Goal: Task Accomplishment & Management: Complete application form

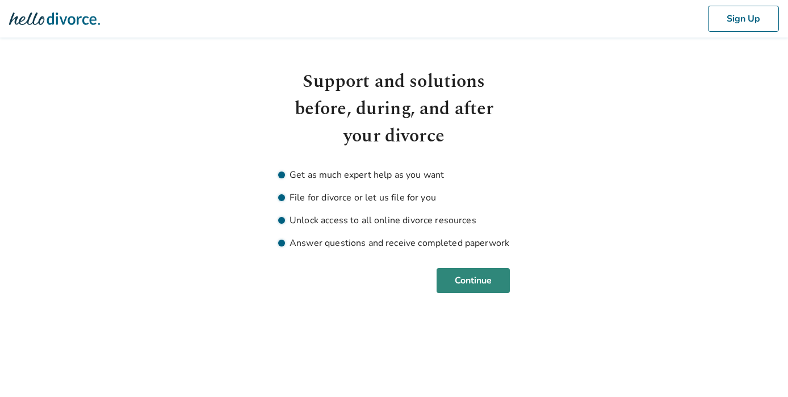
drag, startPoint x: 613, startPoint y: 142, endPoint x: 482, endPoint y: 274, distance: 186.3
click at [482, 274] on body "Sign Up Support and solutions before, during, and after your divorce Get as muc…" at bounding box center [394, 146] width 788 height 293
click at [476, 277] on button "Continue" at bounding box center [473, 280] width 73 height 25
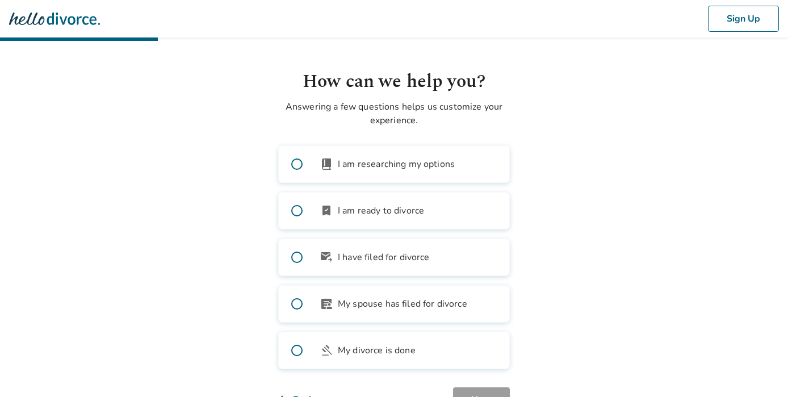
click at [417, 160] on span "I am researching my options" at bounding box center [396, 164] width 117 height 14
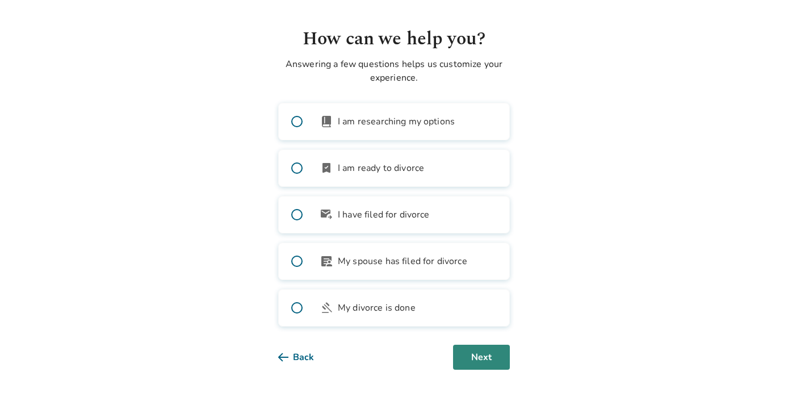
click at [475, 356] on button "Next" at bounding box center [481, 357] width 57 height 25
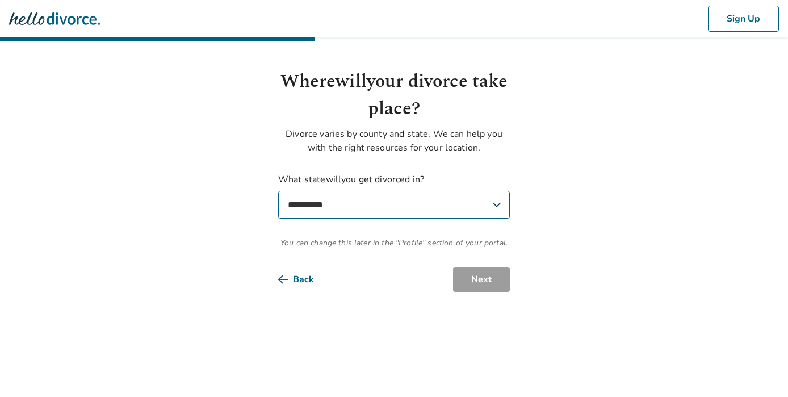
click at [373, 211] on select "**********" at bounding box center [394, 205] width 232 height 28
select select "**"
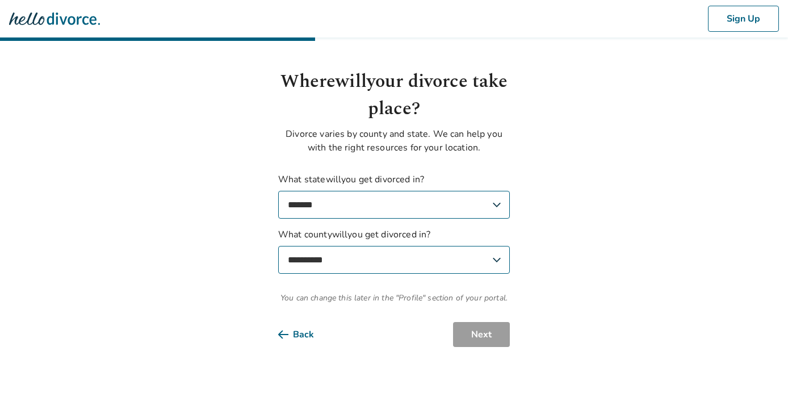
click at [469, 266] on select "**********" at bounding box center [394, 260] width 232 height 28
select select "**********"
click at [490, 335] on button "Next" at bounding box center [481, 334] width 57 height 25
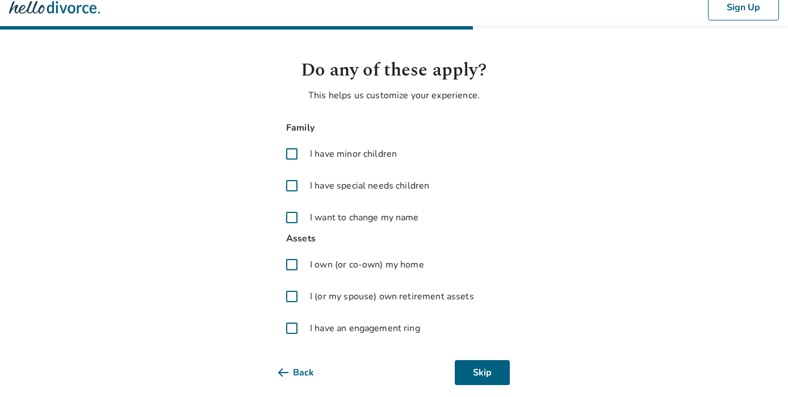
scroll to position [18, 0]
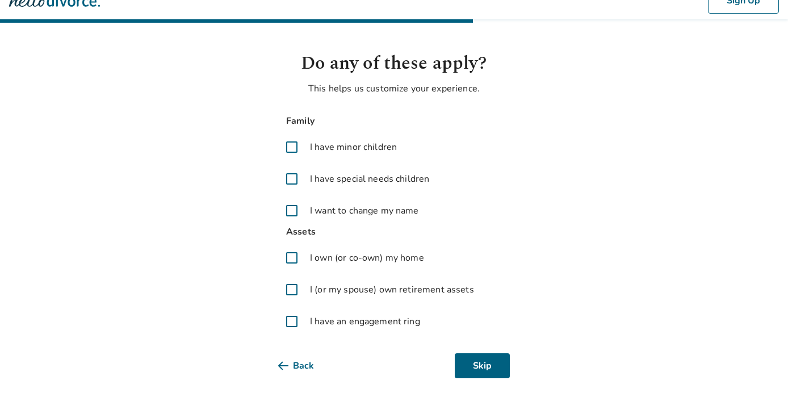
click at [291, 216] on span at bounding box center [291, 210] width 27 height 27
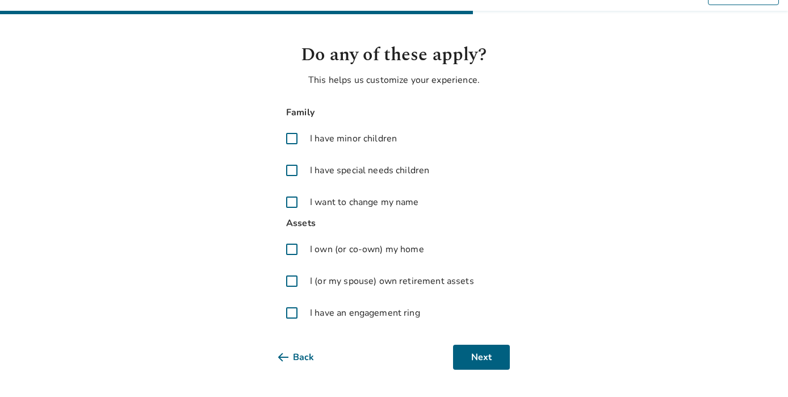
click at [293, 283] on span at bounding box center [291, 280] width 27 height 27
click at [294, 317] on span at bounding box center [291, 312] width 27 height 27
click at [501, 359] on button "Next" at bounding box center [481, 357] width 57 height 25
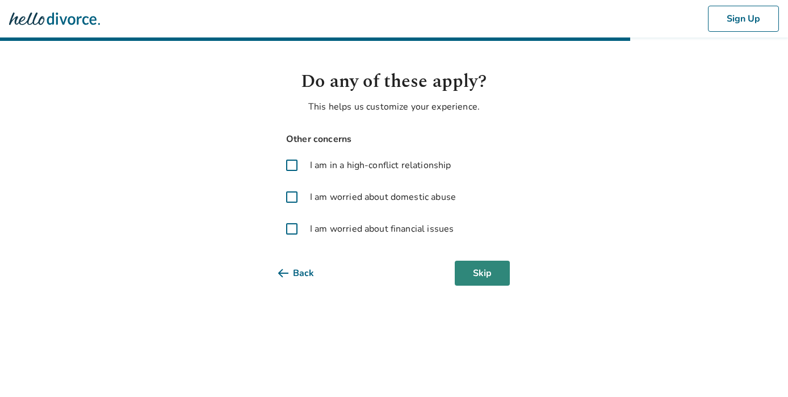
click at [491, 274] on button "Skip" at bounding box center [482, 273] width 55 height 25
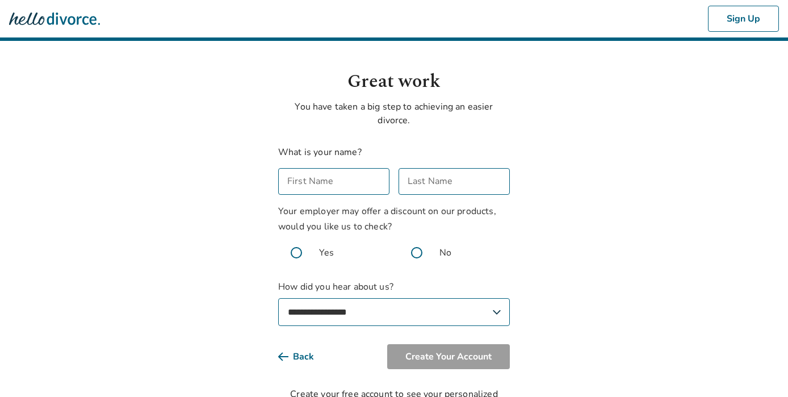
click at [359, 181] on input "First Name" at bounding box center [333, 181] width 111 height 27
click at [352, 180] on input "First Name" at bounding box center [333, 181] width 111 height 27
click at [289, 181] on input "First Name" at bounding box center [333, 181] width 111 height 27
click at [297, 182] on input "First Name" at bounding box center [333, 181] width 111 height 27
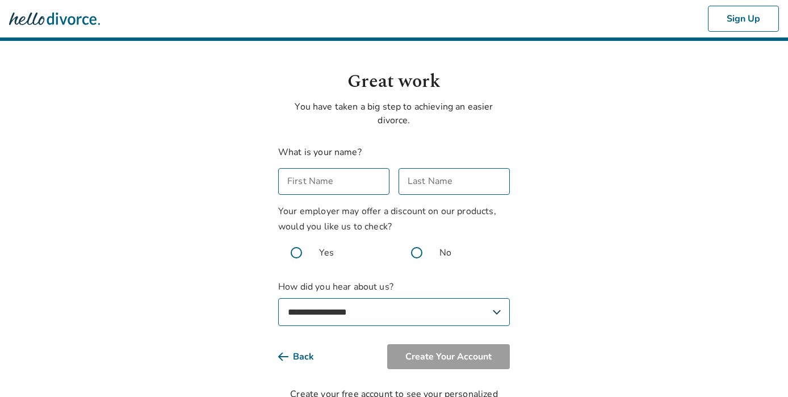
click at [336, 182] on input "First Name" at bounding box center [333, 181] width 111 height 27
click at [540, 144] on body "**********" at bounding box center [394, 207] width 788 height 415
click at [359, 178] on input "First Name" at bounding box center [333, 181] width 111 height 27
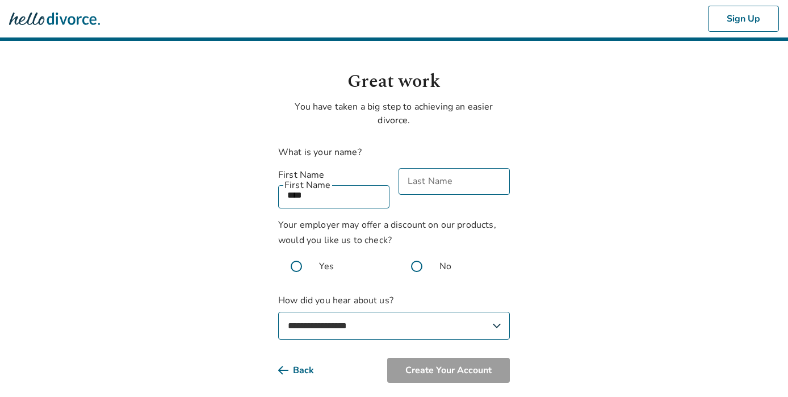
type input "****"
click at [441, 179] on input "Last Name" at bounding box center [454, 181] width 111 height 27
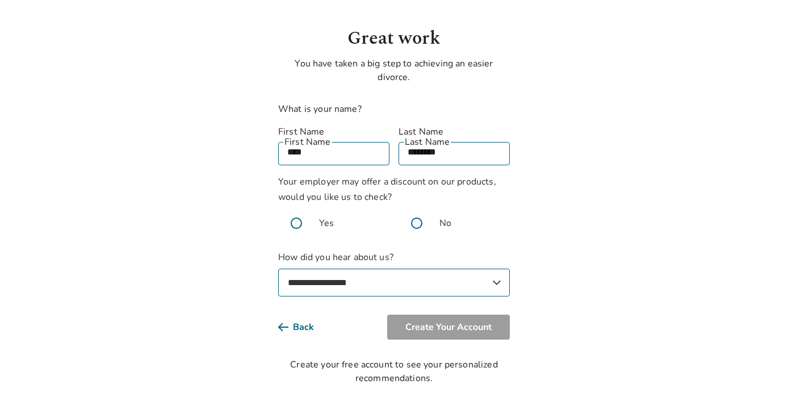
scroll to position [42, 0]
type input "********"
click at [416, 214] on span at bounding box center [417, 224] width 36 height 36
click at [386, 270] on select "**********" at bounding box center [394, 284] width 232 height 28
select select "**********"
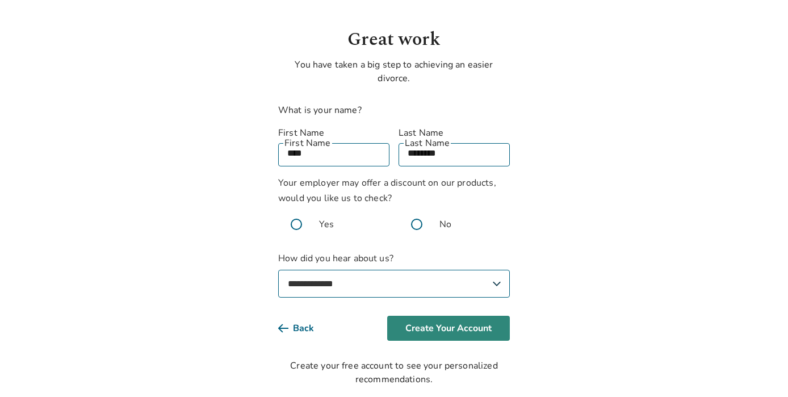
click at [440, 316] on button "Create Your Account" at bounding box center [448, 328] width 123 height 25
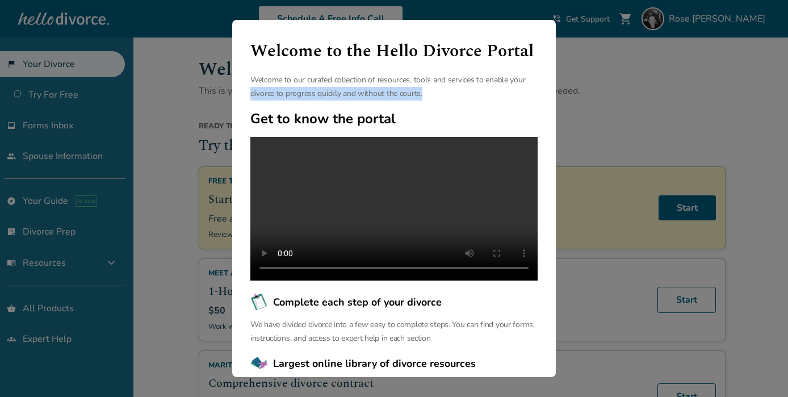
click at [580, 87] on div "Welcome to the Hello Divorce Portal Welcome to our curated collection of resour…" at bounding box center [394, 198] width 788 height 397
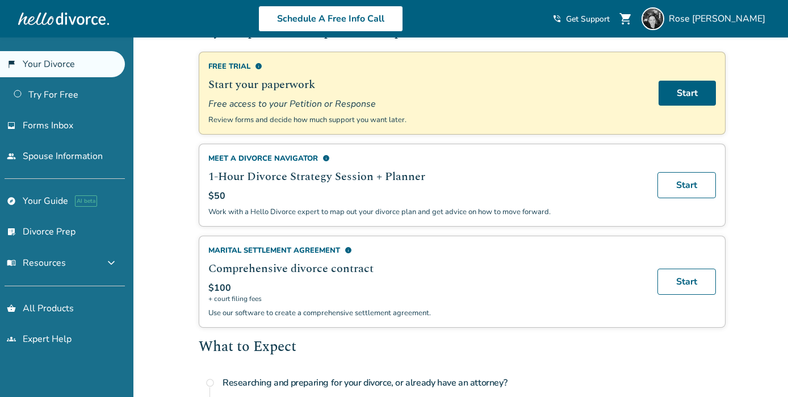
scroll to position [116, 0]
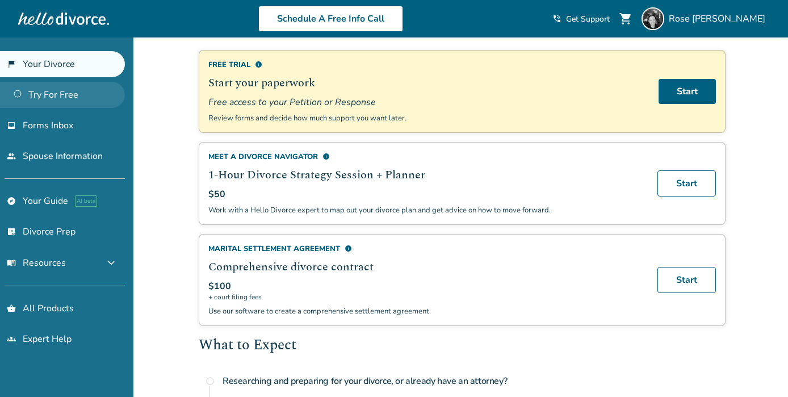
click at [51, 96] on link "Try For Free" at bounding box center [62, 95] width 125 height 26
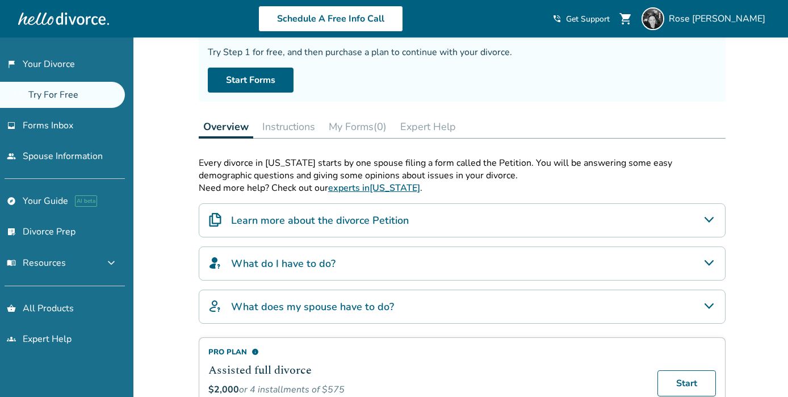
scroll to position [101, 0]
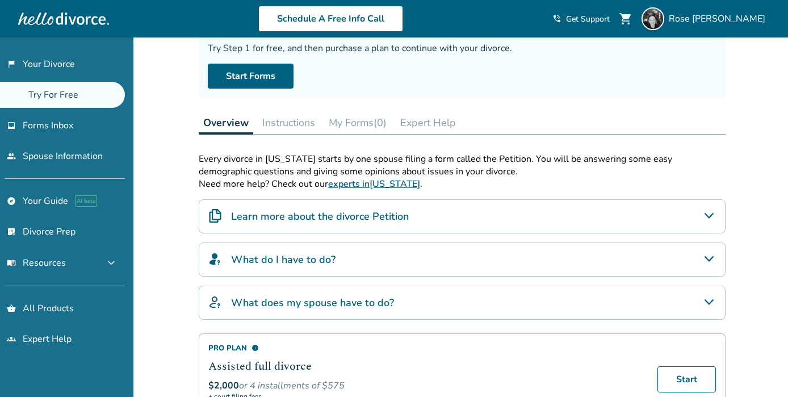
click at [280, 217] on h4 "Learn more about the divorce Petition" at bounding box center [320, 216] width 178 height 15
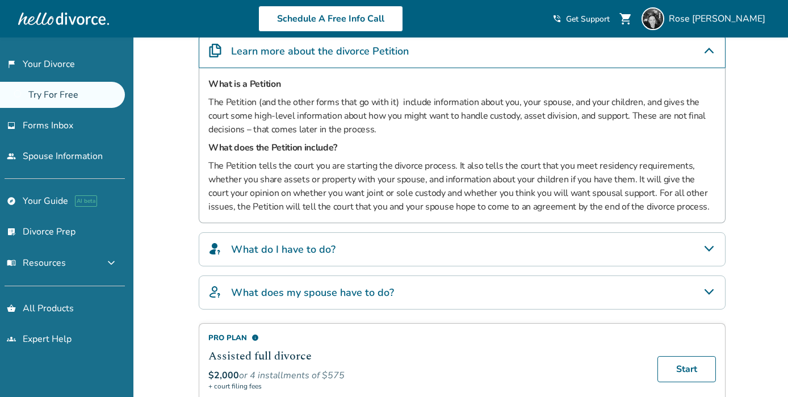
scroll to position [267, 0]
click at [280, 256] on div "What do I have to do?" at bounding box center [462, 249] width 527 height 34
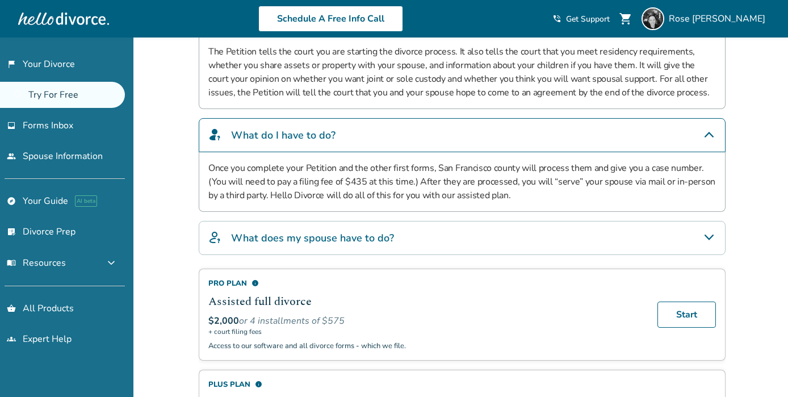
scroll to position [381, 0]
click at [407, 243] on div "What does my spouse have to do?" at bounding box center [462, 237] width 527 height 34
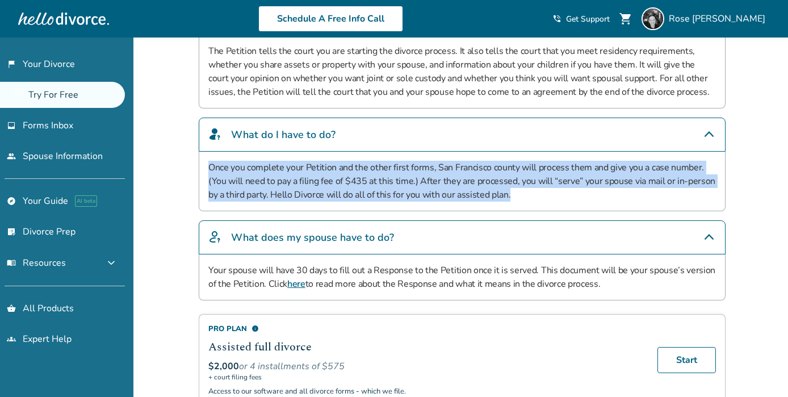
drag, startPoint x: 210, startPoint y: 166, endPoint x: 534, endPoint y: 205, distance: 326.0
click at [534, 205] on div "Once you complete your Petition and the other first forms, San Francisco county…" at bounding box center [462, 182] width 527 height 60
click at [429, 185] on p "Once you complete your Petition and the other first forms, San Francisco county…" at bounding box center [462, 181] width 508 height 41
drag, startPoint x: 199, startPoint y: 164, endPoint x: 537, endPoint y: 193, distance: 339.2
click at [537, 193] on div "Once you complete your Petition and the other first forms, San Francisco county…" at bounding box center [462, 182] width 527 height 60
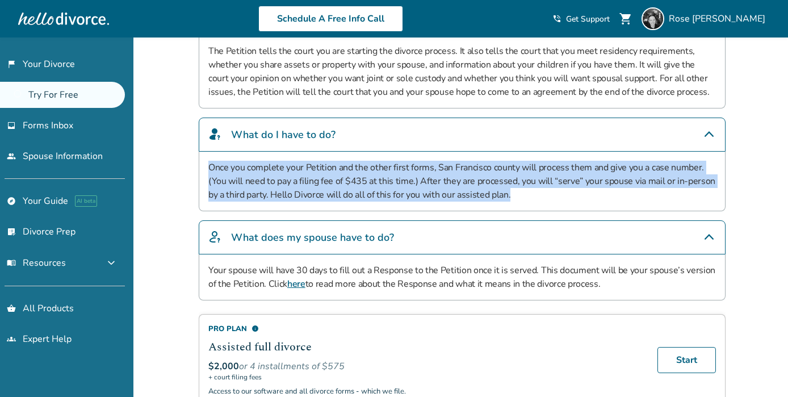
click at [285, 174] on p "Once you complete your Petition and the other first forms, San Francisco county…" at bounding box center [462, 181] width 508 height 41
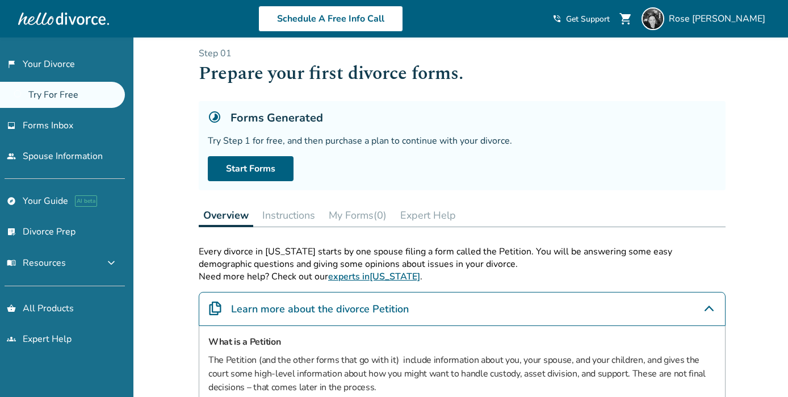
scroll to position [0, 0]
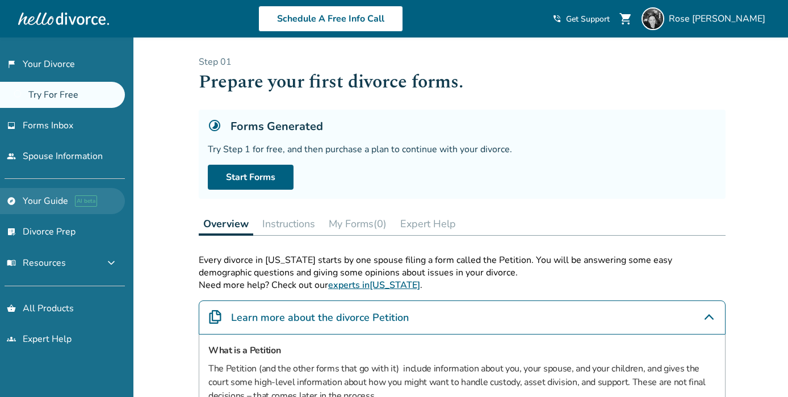
click at [42, 190] on link "explore Your Guide AI beta" at bounding box center [62, 201] width 125 height 26
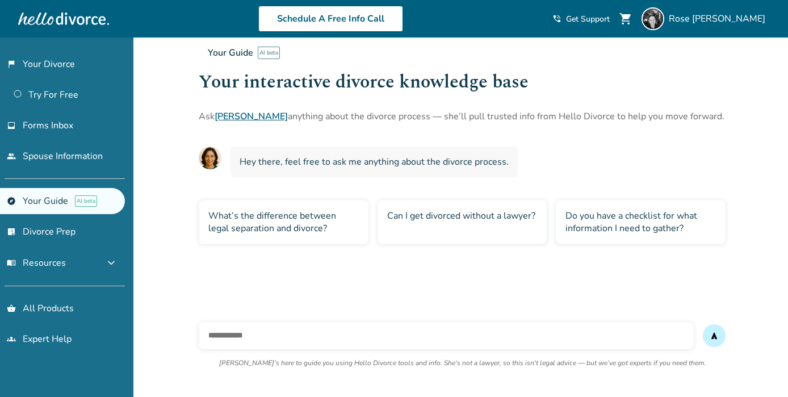
click at [313, 221] on div "What’s the difference between legal separation and divorce?" at bounding box center [284, 222] width 170 height 44
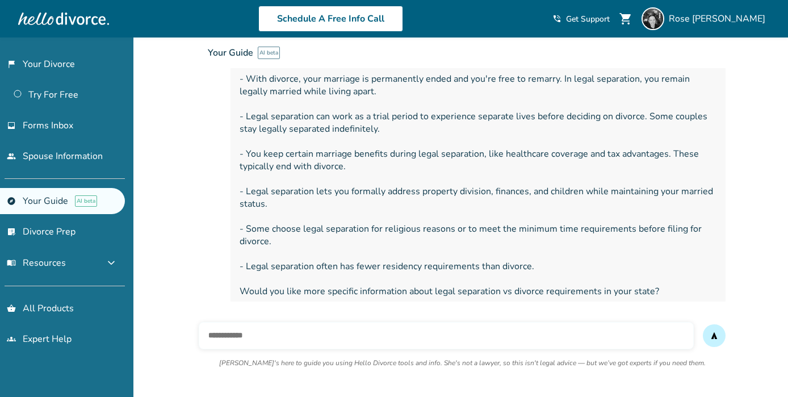
scroll to position [189, 0]
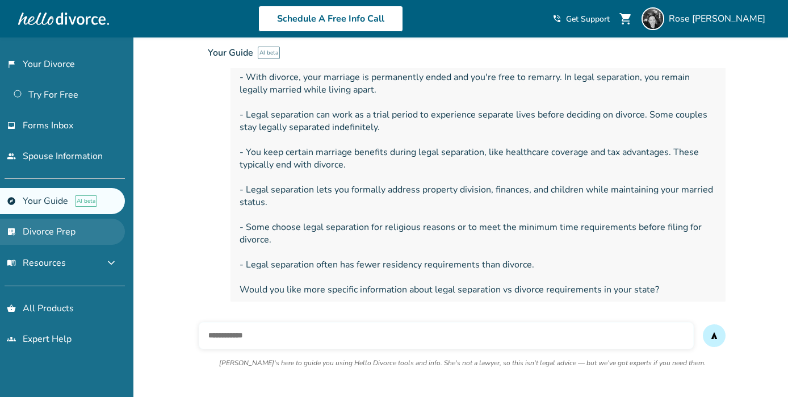
click at [65, 229] on link "list_alt_check Divorce Prep" at bounding box center [62, 232] width 125 height 26
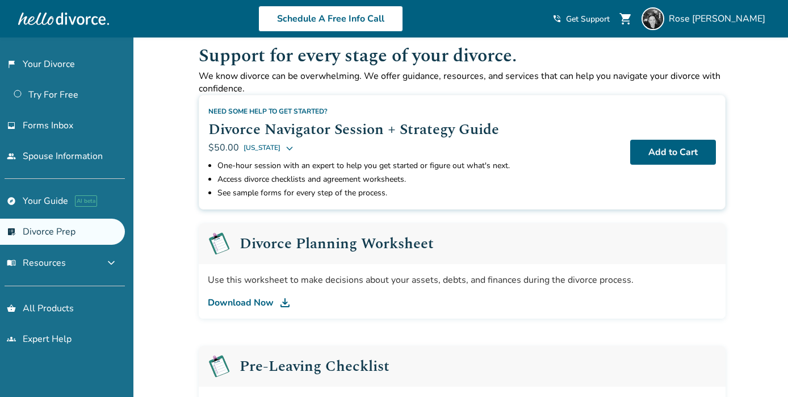
scroll to position [16, 0]
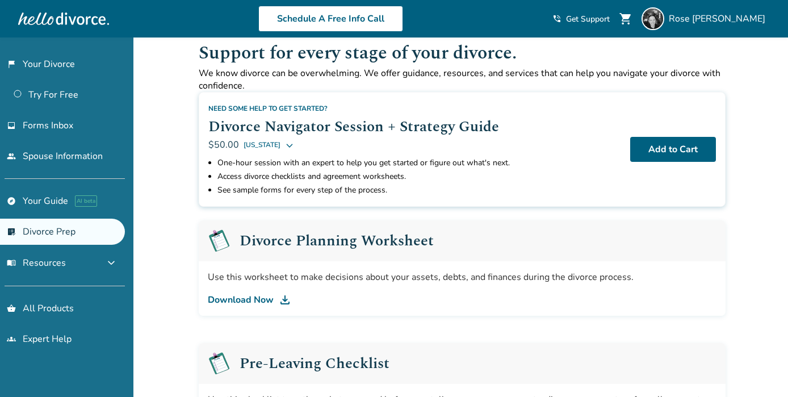
click at [241, 299] on link "Download Now" at bounding box center [462, 300] width 509 height 14
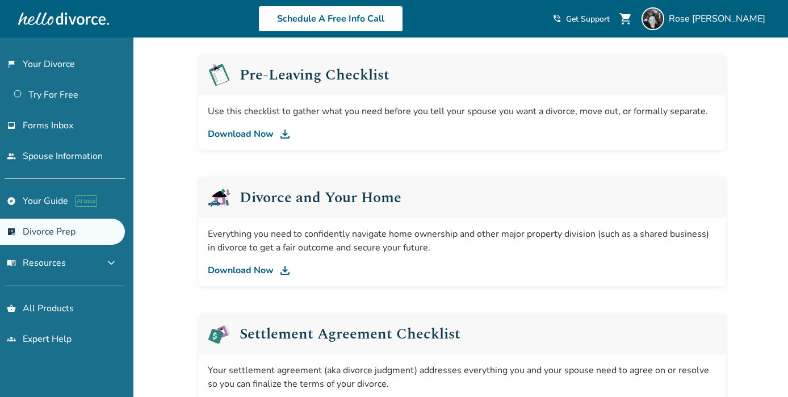
scroll to position [304, 0]
click at [257, 135] on link "Download Now" at bounding box center [462, 135] width 509 height 14
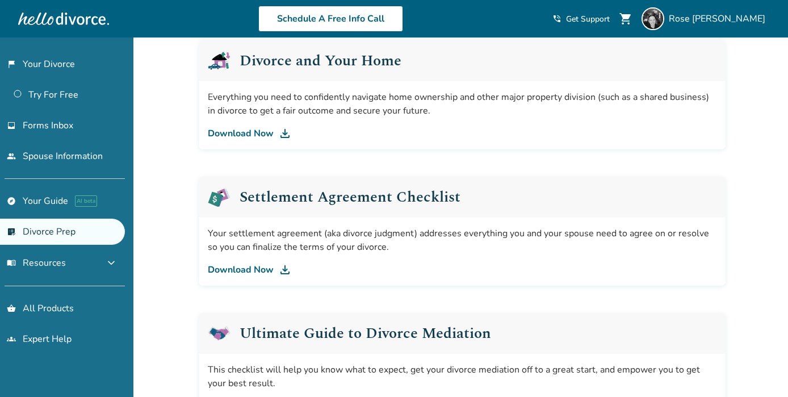
scroll to position [490, 0]
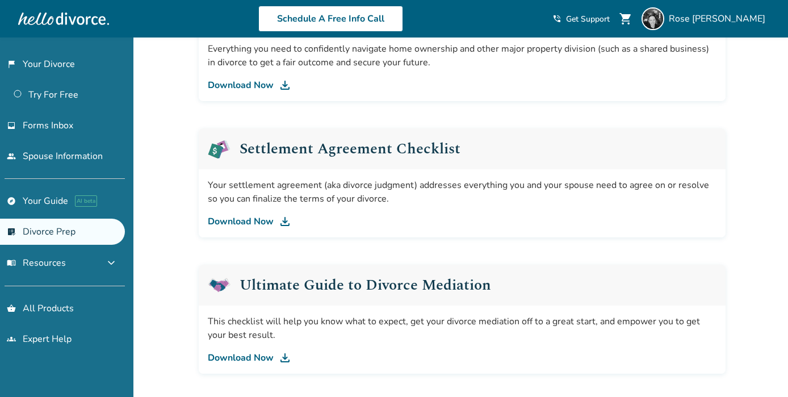
click at [271, 228] on div "Your settlement agreement (aka divorce judgment) addresses everything you and y…" at bounding box center [462, 203] width 527 height 68
click at [266, 220] on link "Download Now" at bounding box center [462, 222] width 509 height 14
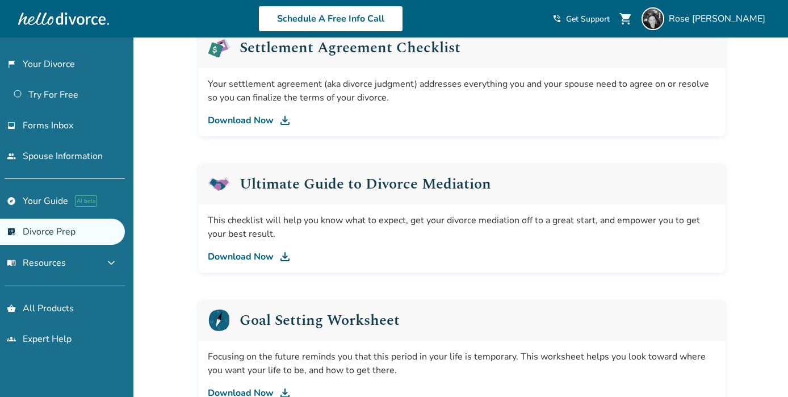
scroll to position [599, 0]
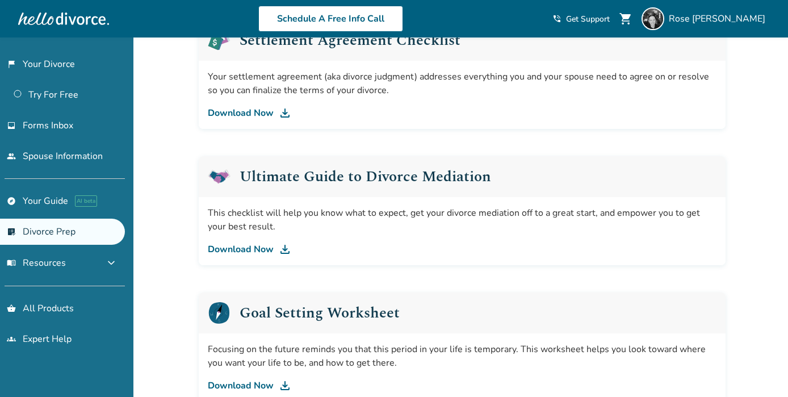
click at [256, 251] on link "Download Now" at bounding box center [462, 250] width 509 height 14
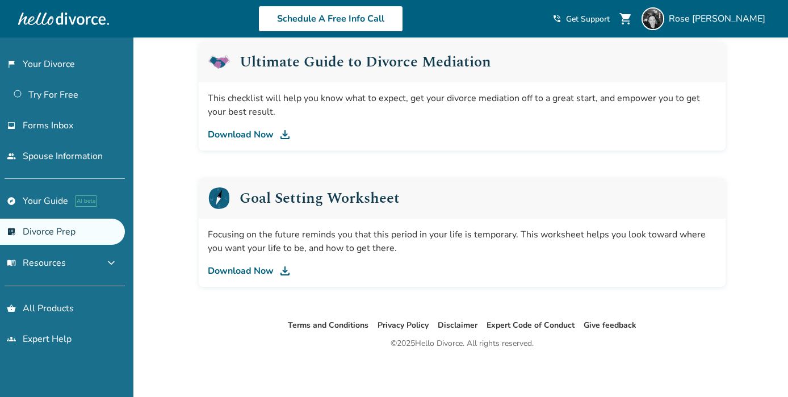
click at [249, 265] on link "Download Now" at bounding box center [462, 271] width 509 height 14
click at [66, 267] on button "menu_book Resources expand_more" at bounding box center [62, 262] width 125 height 27
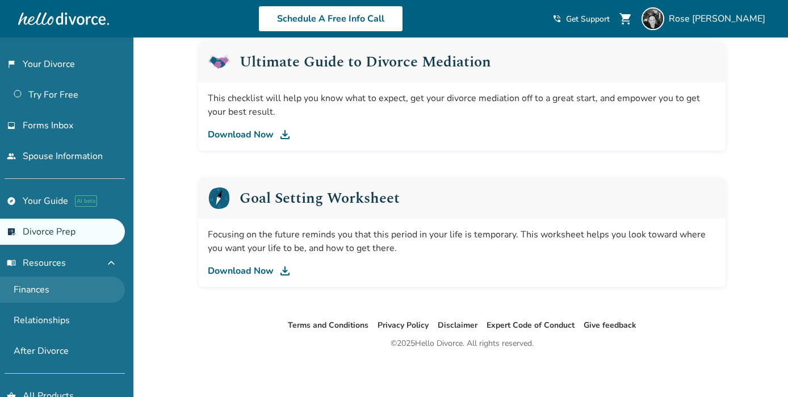
click at [37, 287] on link "Finances" at bounding box center [62, 290] width 125 height 26
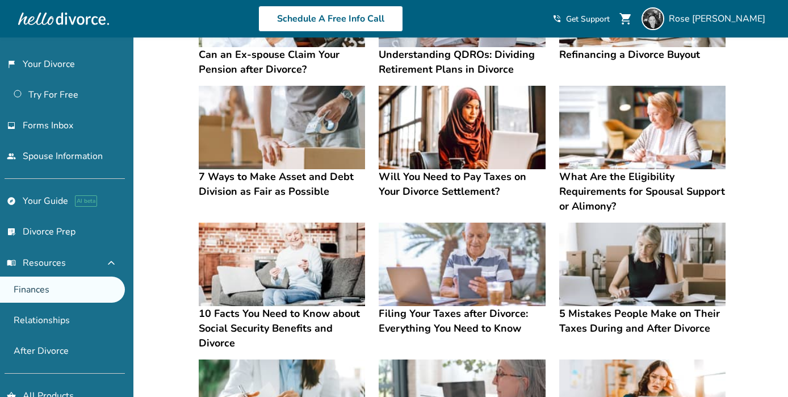
scroll to position [336, 0]
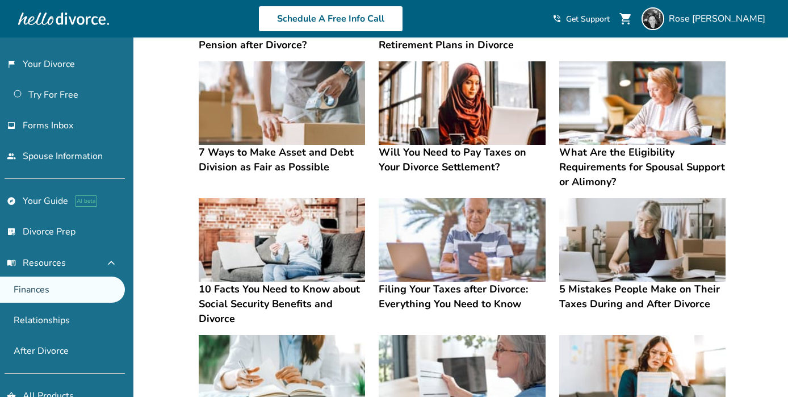
click at [463, 165] on h4 "Will You Need to Pay Taxes on Your Divorce Settlement?" at bounding box center [462, 160] width 166 height 30
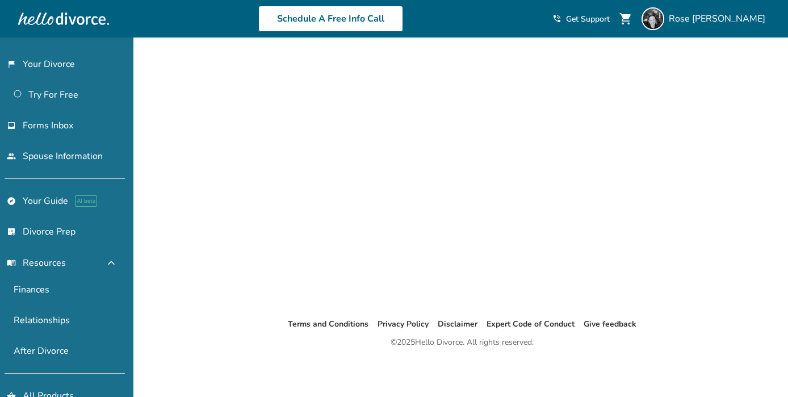
click at [470, 103] on div "Loading..." at bounding box center [462, 158] width 545 height 317
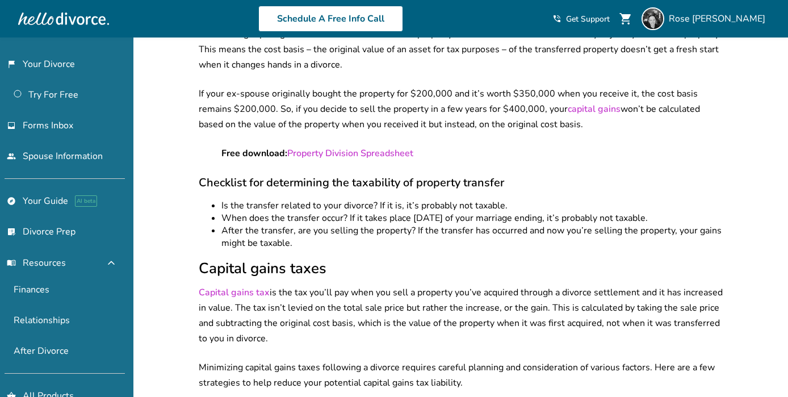
scroll to position [1394, 0]
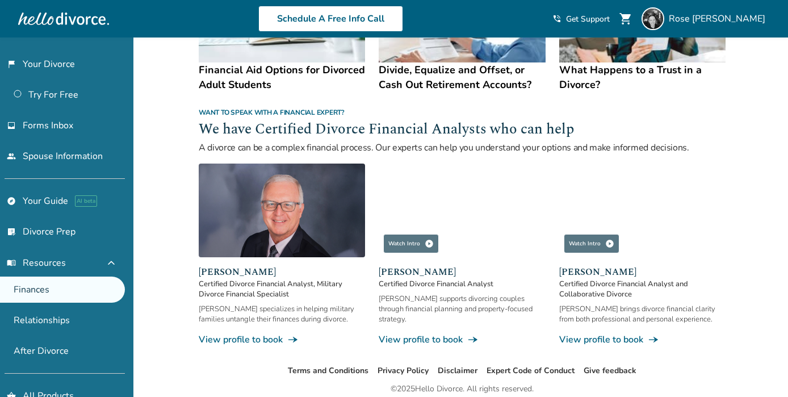
scroll to position [735, 0]
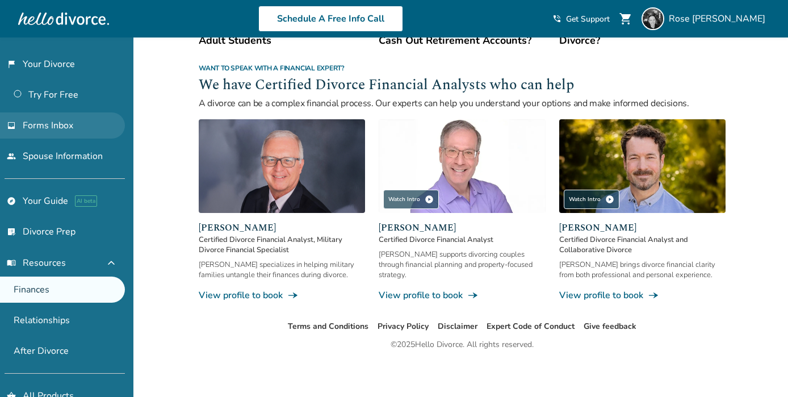
click at [57, 123] on span "Forms Inbox" at bounding box center [48, 125] width 51 height 12
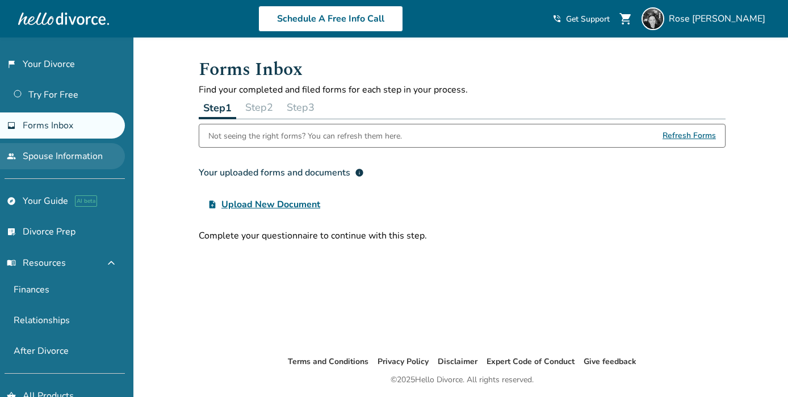
click at [66, 153] on link "people Spouse Information" at bounding box center [62, 156] width 125 height 26
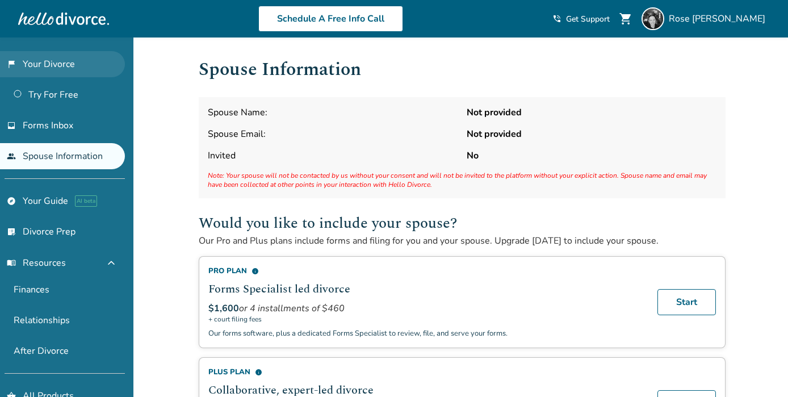
click at [24, 64] on link "flag_2 Your Divorce" at bounding box center [62, 64] width 125 height 26
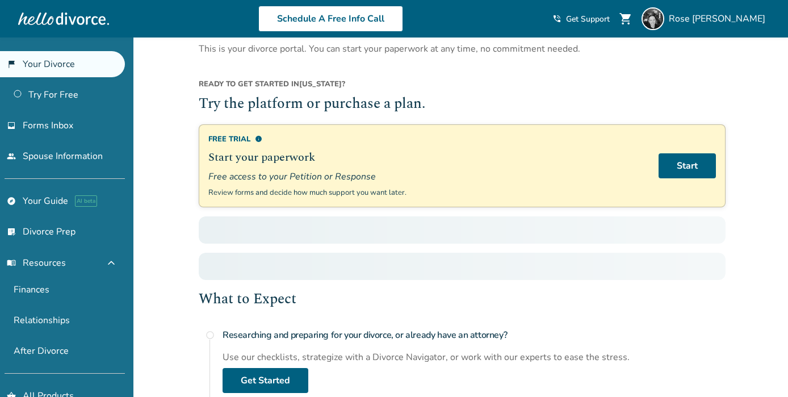
scroll to position [52, 0]
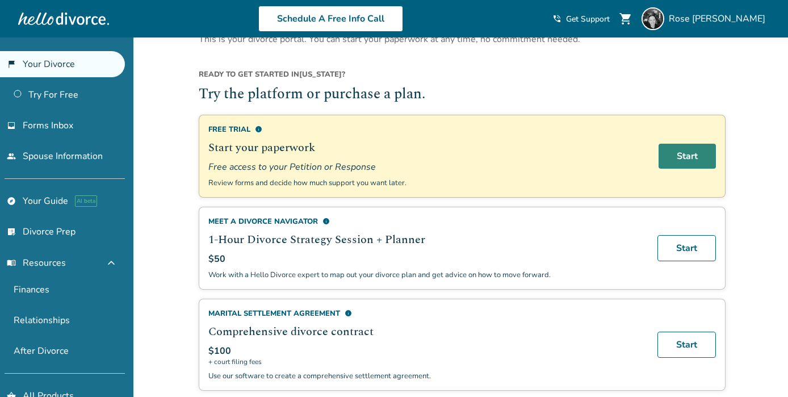
click at [673, 153] on link "Start" at bounding box center [687, 156] width 57 height 25
